Goal: Check status: Check status

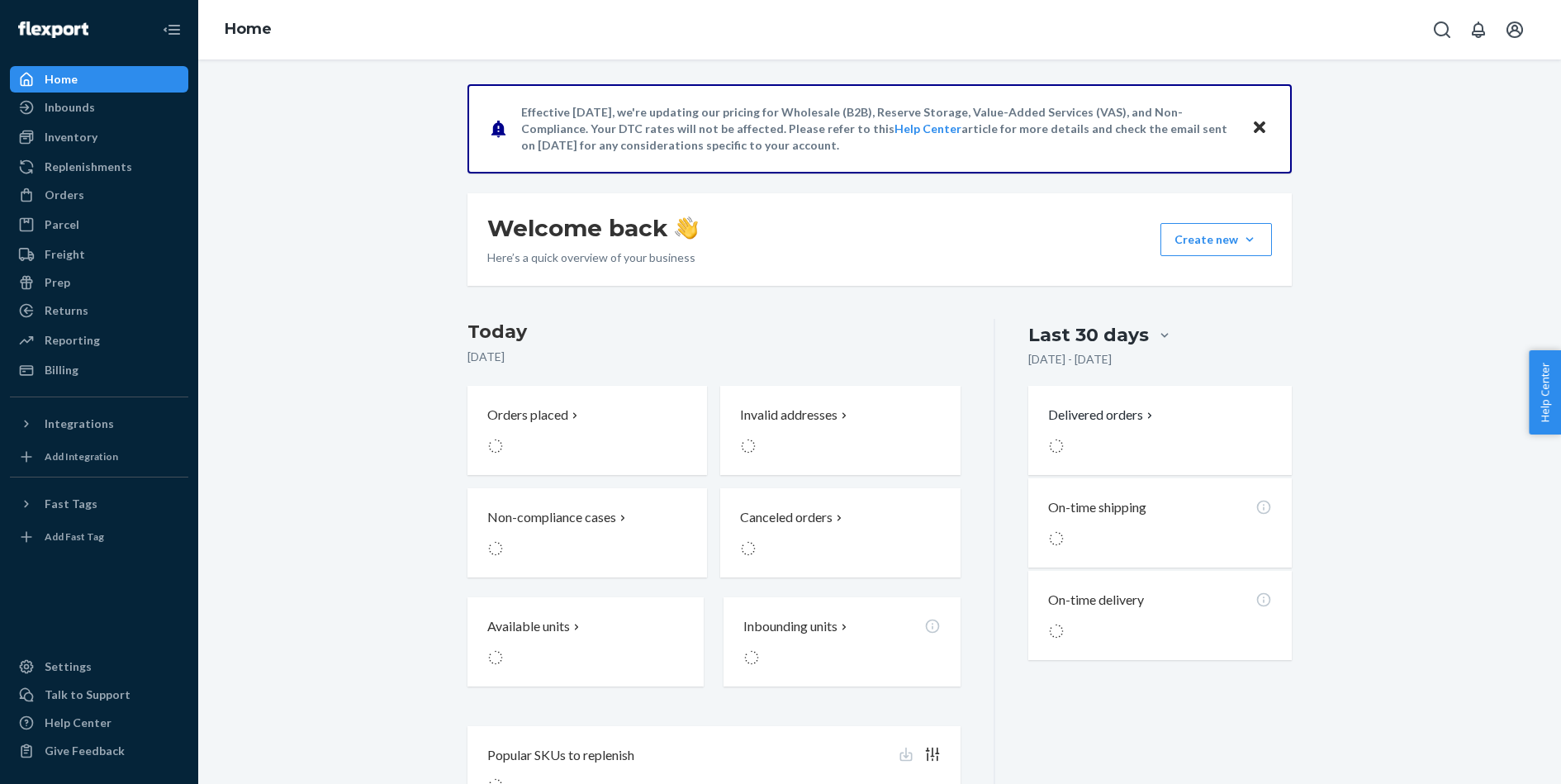
click at [1519, 34] on icon "Open account menu" at bounding box center [1514, 29] width 17 height 17
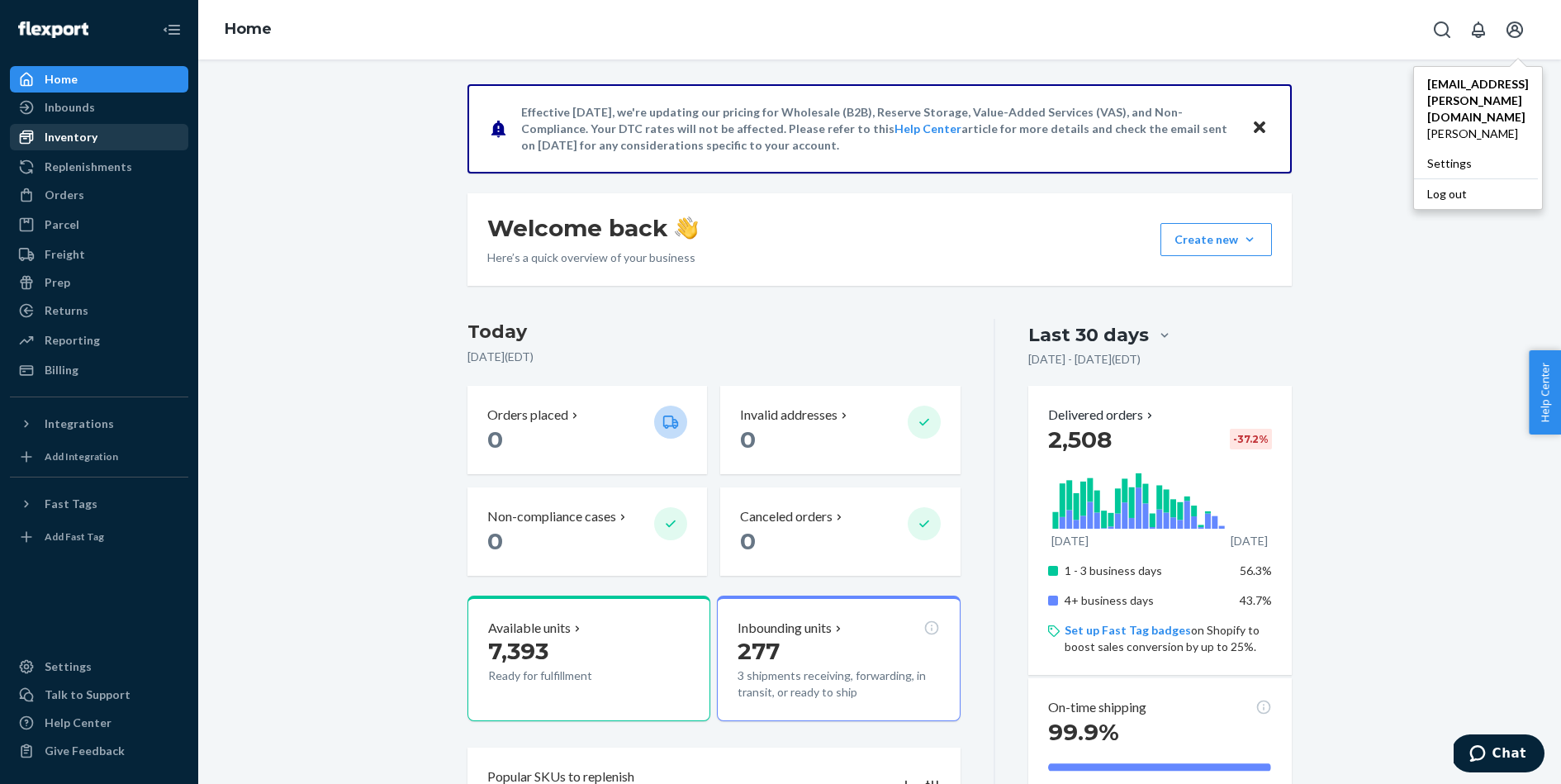
click at [97, 133] on div "Inventory" at bounding box center [98, 137] width 175 height 23
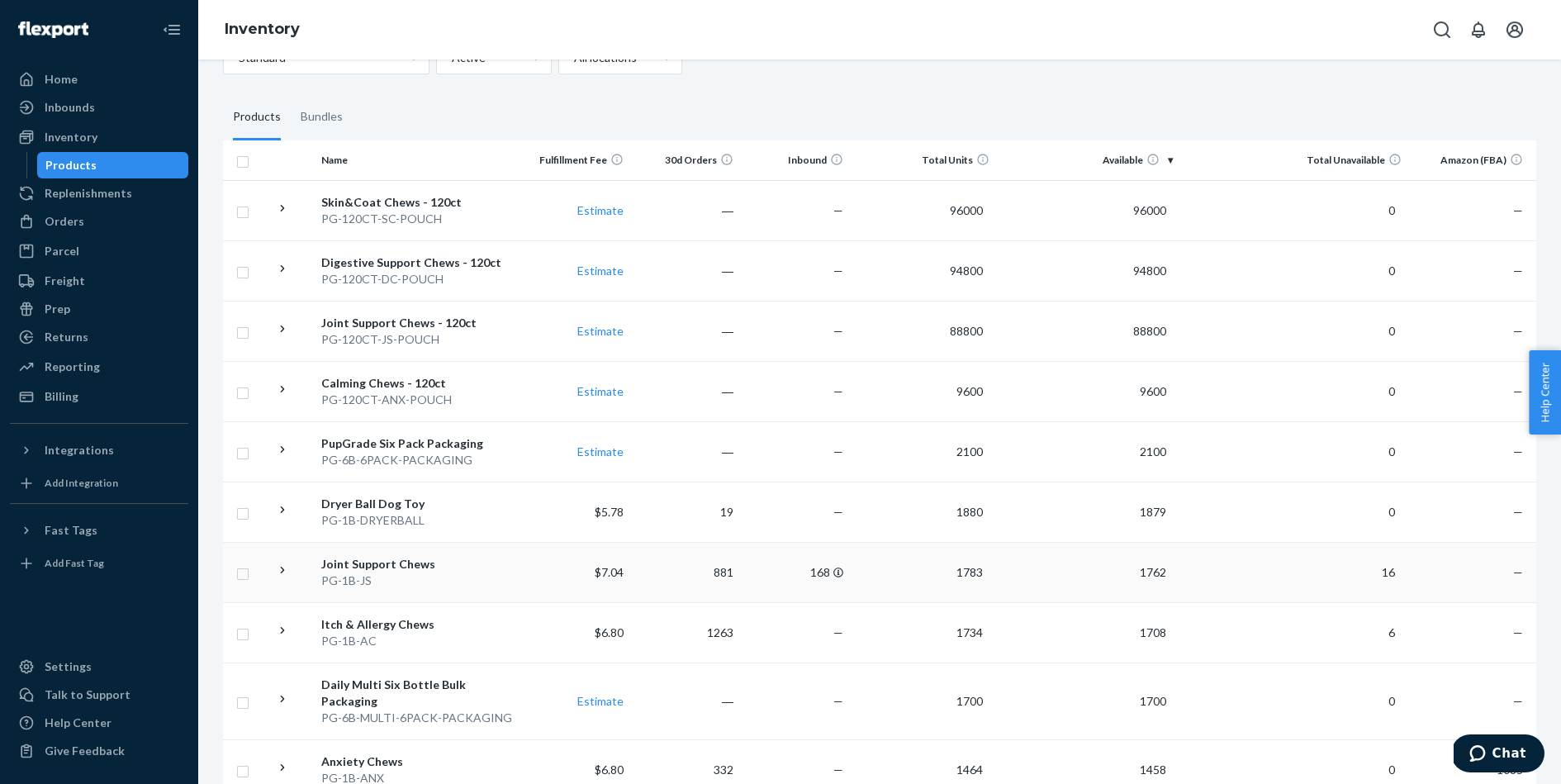
scroll to position [116, 0]
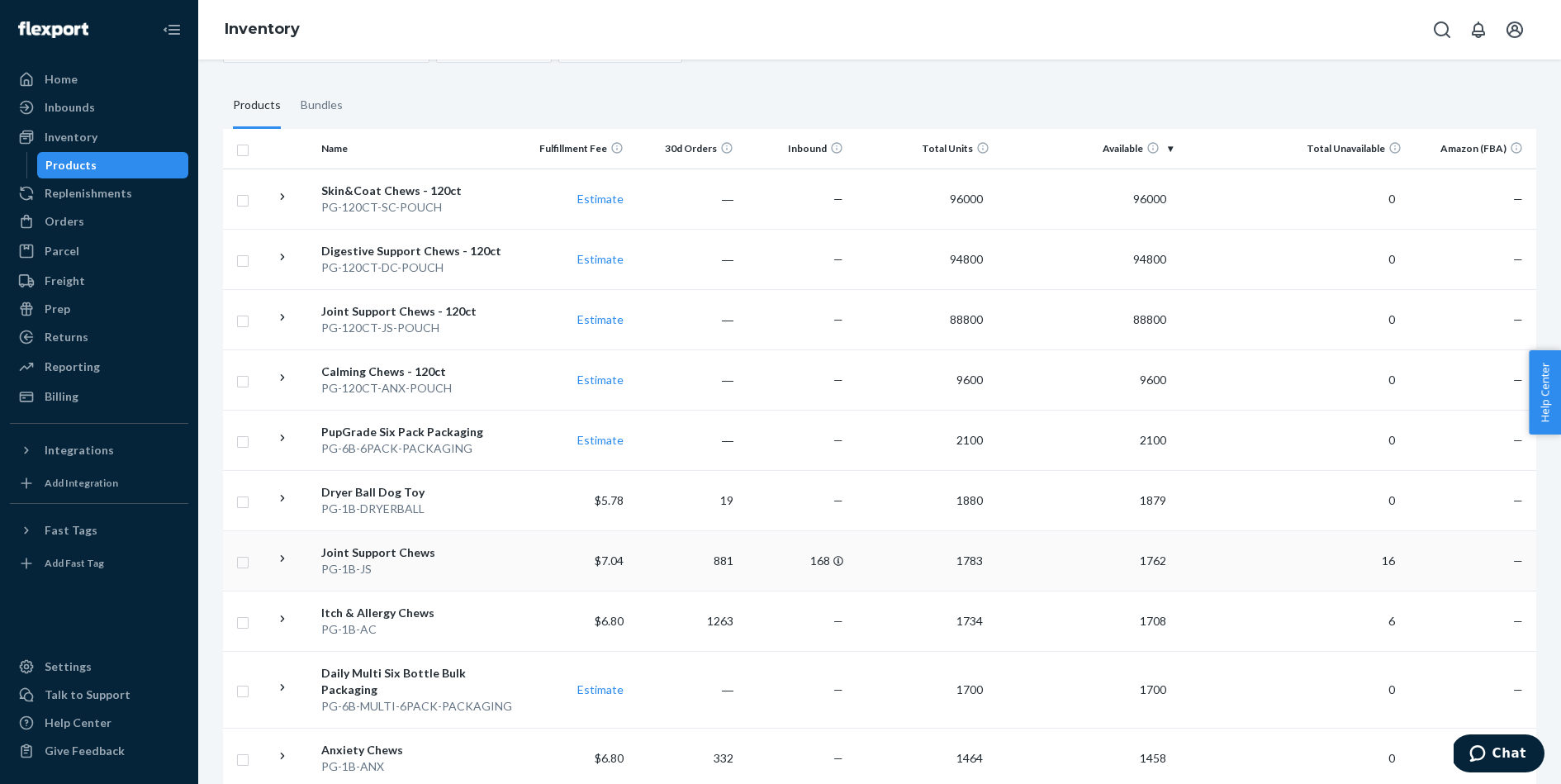
click at [406, 553] on div "Joint Support Chews" at bounding box center [417, 552] width 192 height 17
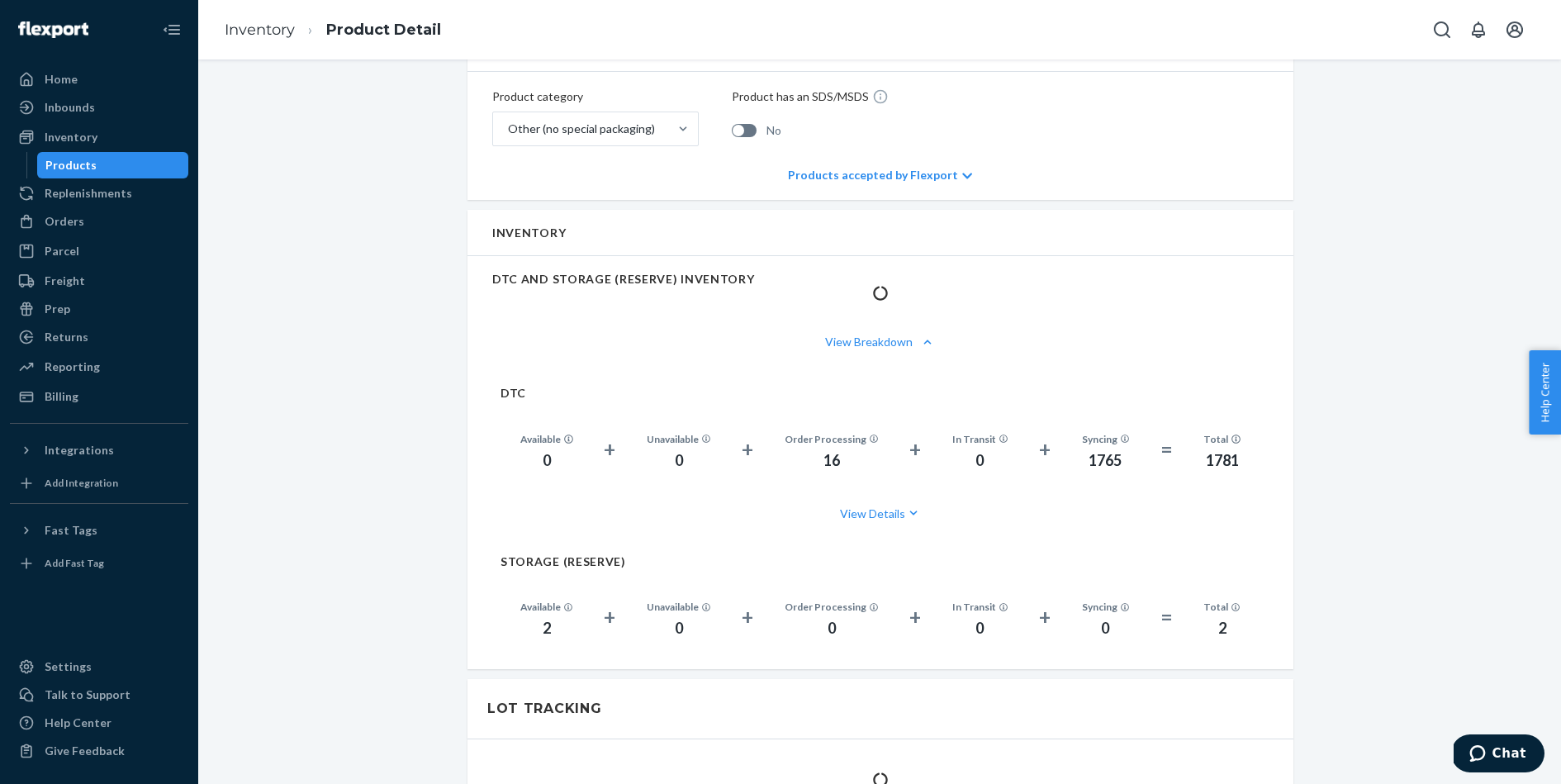
scroll to position [728, 0]
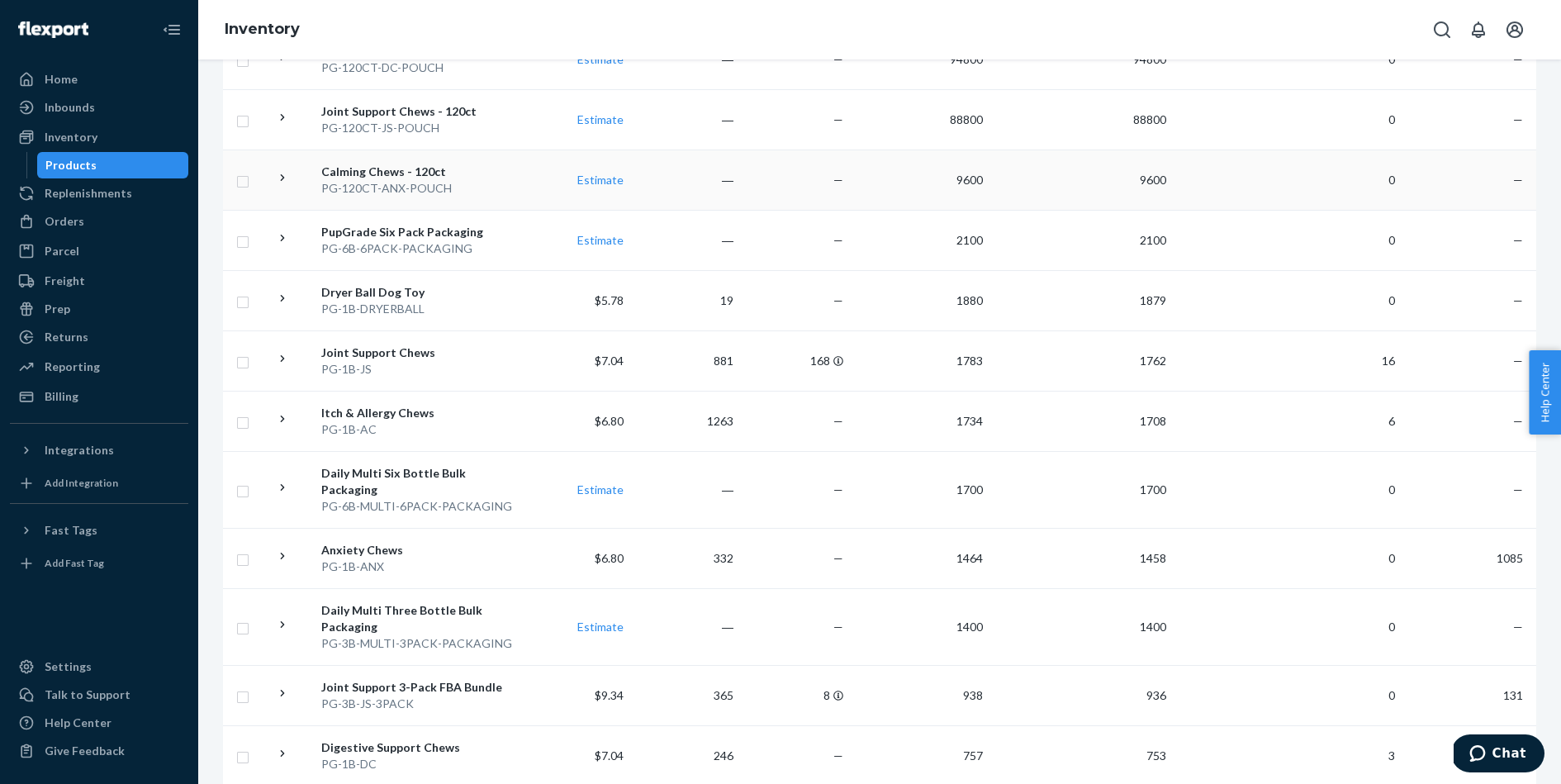
scroll to position [316, 0]
click at [450, 557] on div "PG-1B-ANX" at bounding box center [417, 565] width 192 height 17
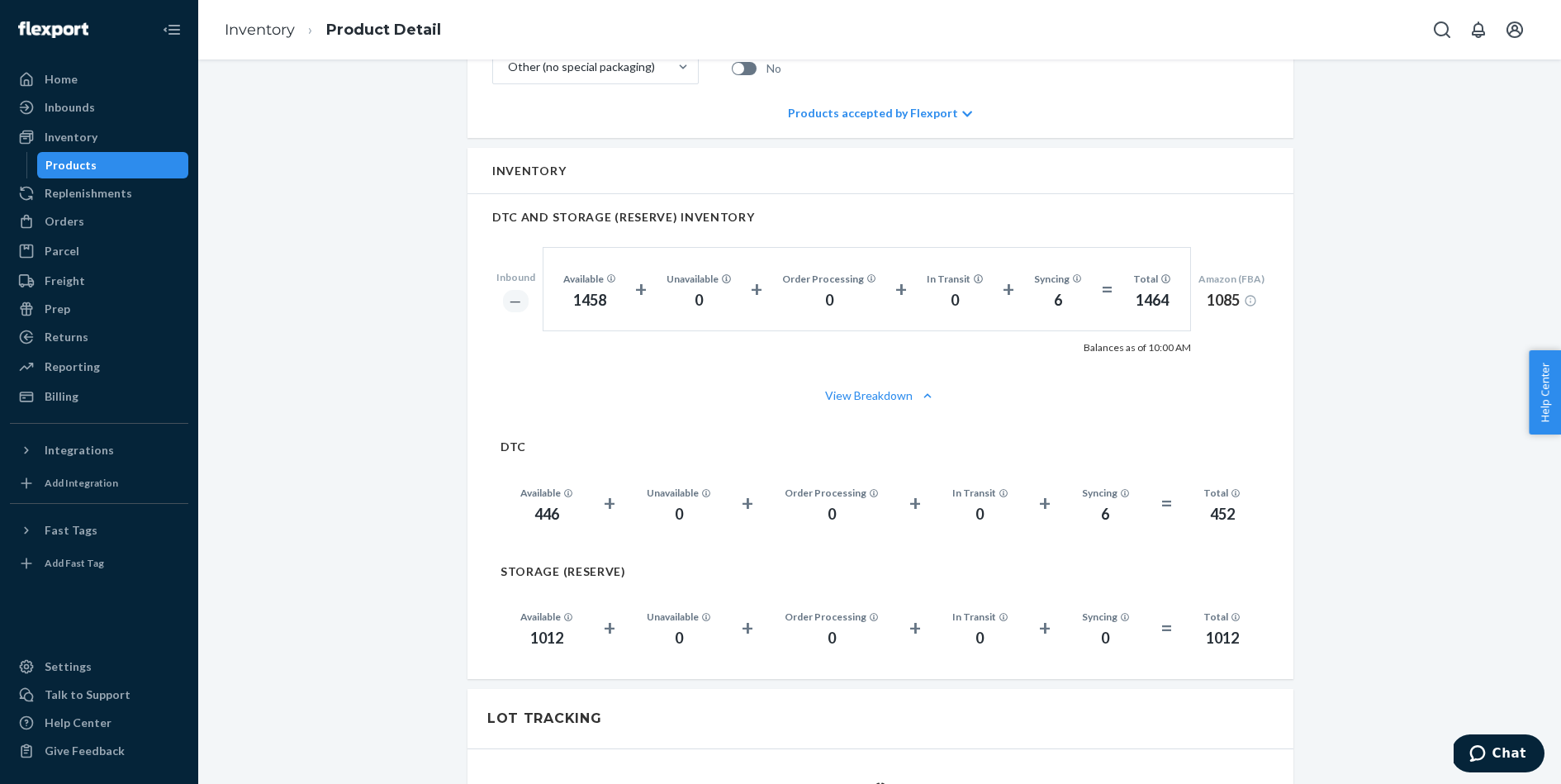
scroll to position [785, 0]
